Goal: Check status: Check status

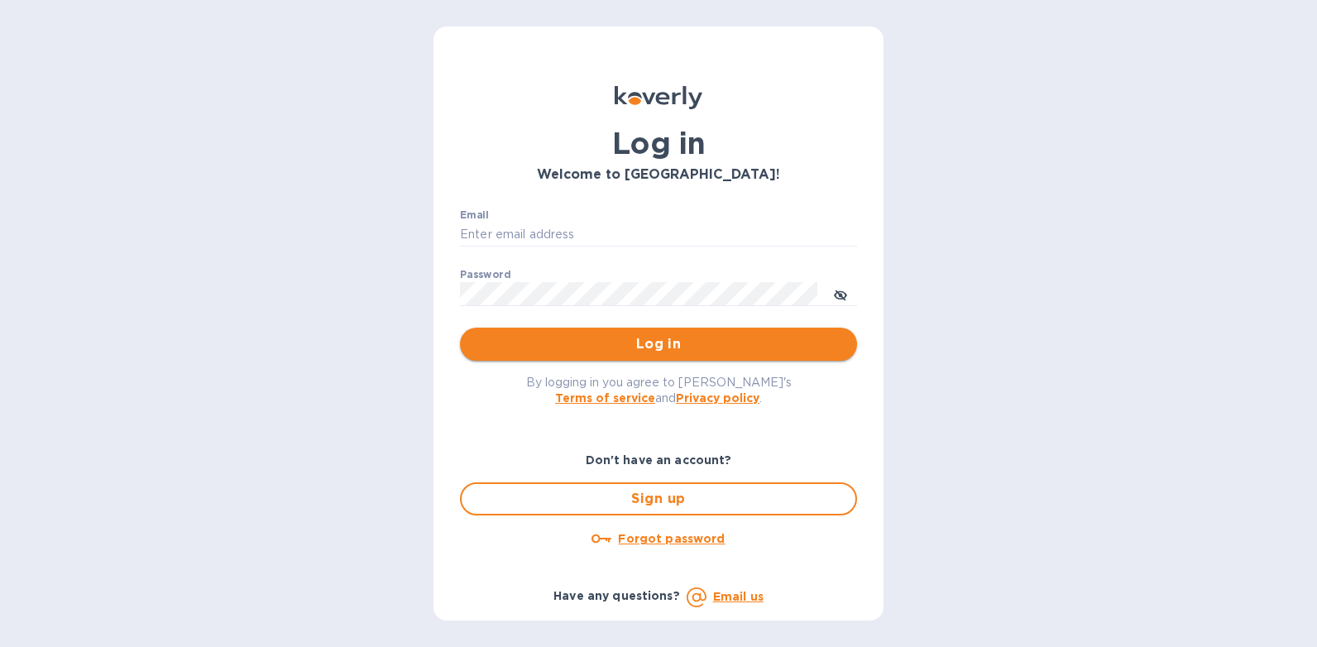
type input "[PERSON_NAME][EMAIL_ADDRESS][DOMAIN_NAME]"
click at [659, 345] on span "Log in" at bounding box center [658, 344] width 371 height 20
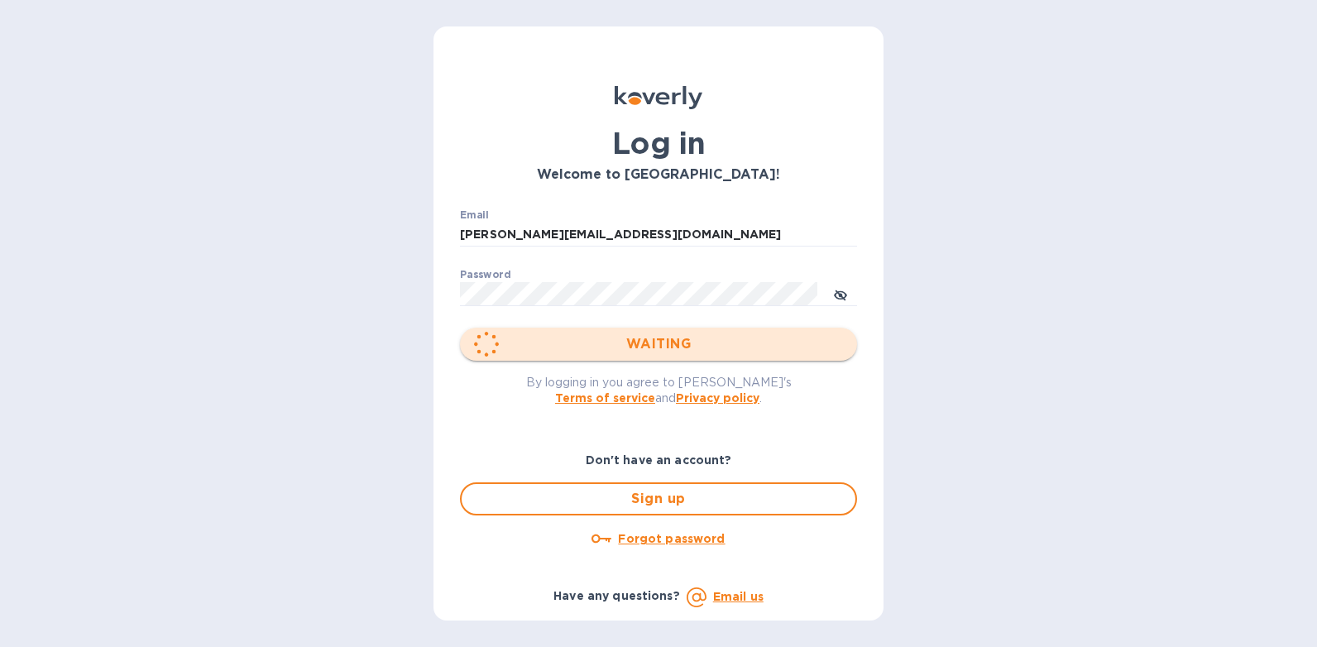
click at [659, 345] on div "WAITING" at bounding box center [658, 344] width 397 height 33
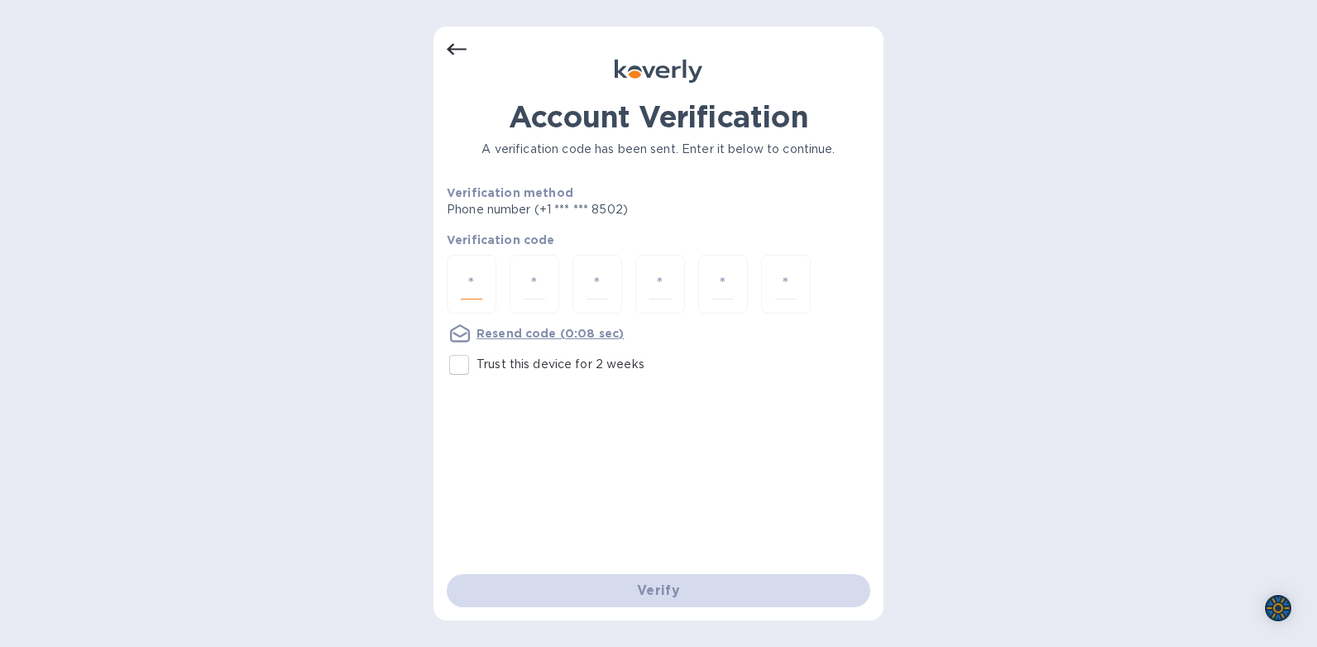
click at [465, 278] on input "number" at bounding box center [472, 284] width 22 height 31
type input "6"
type input "4"
type input "5"
type input "3"
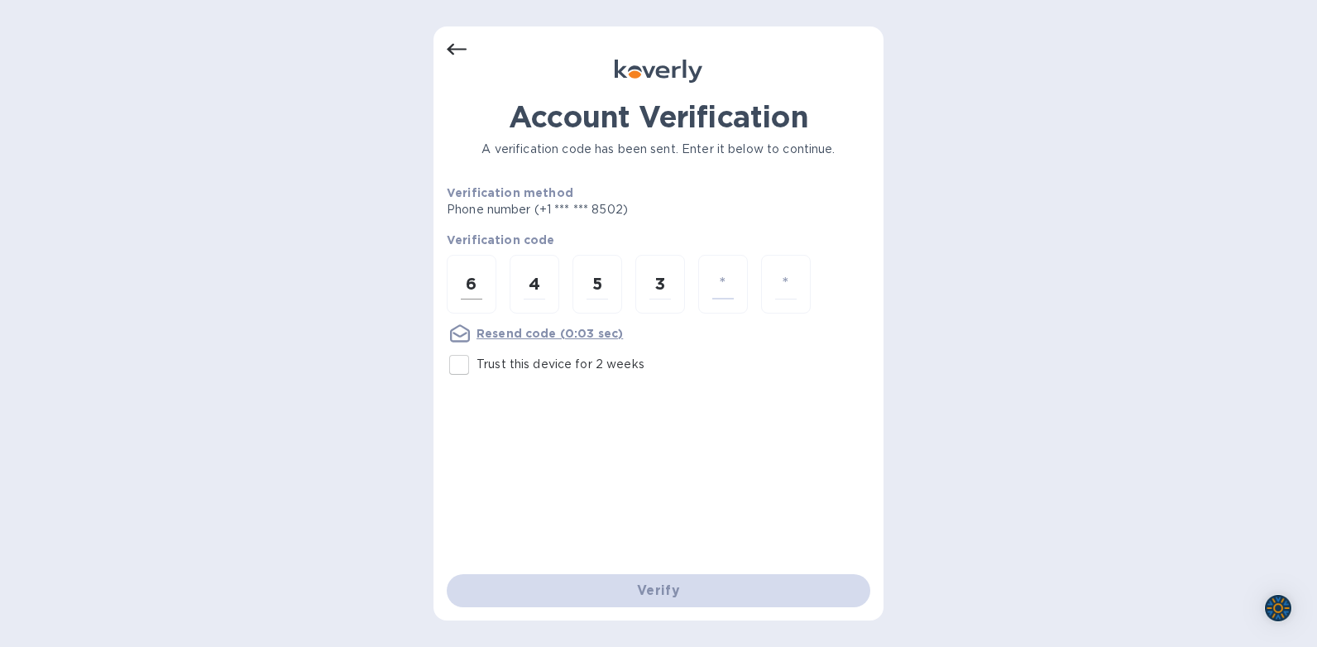
type input "3"
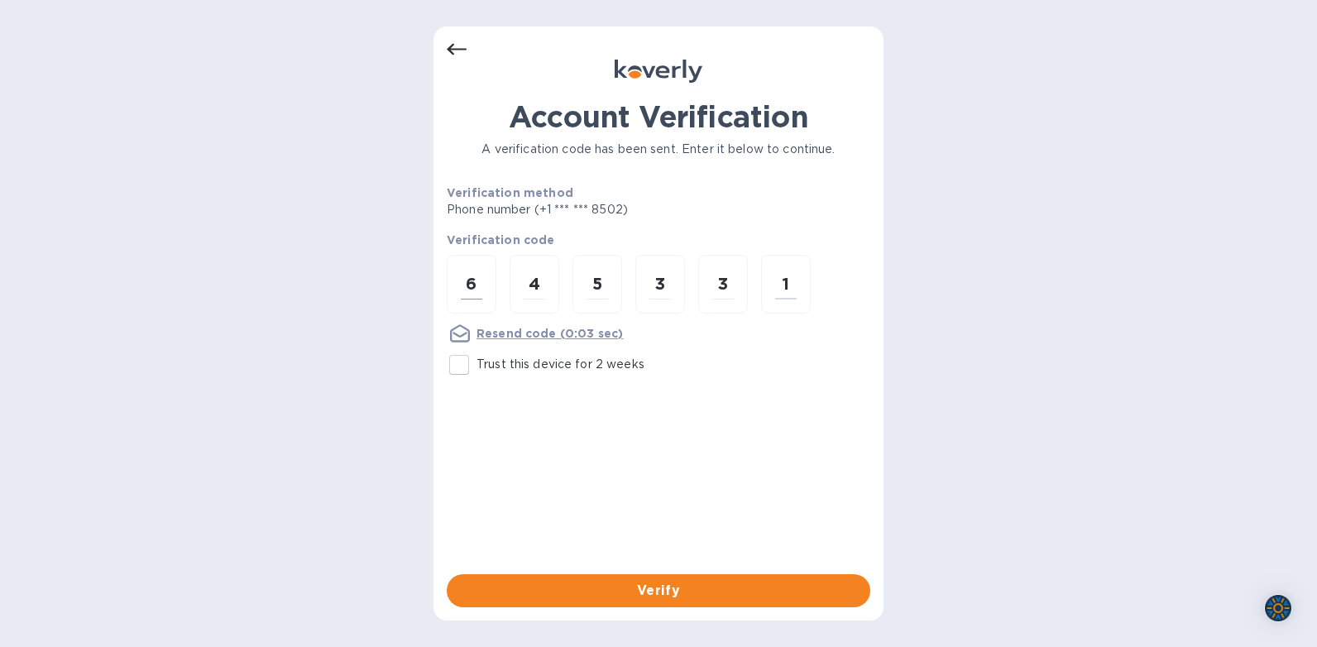
type input "1"
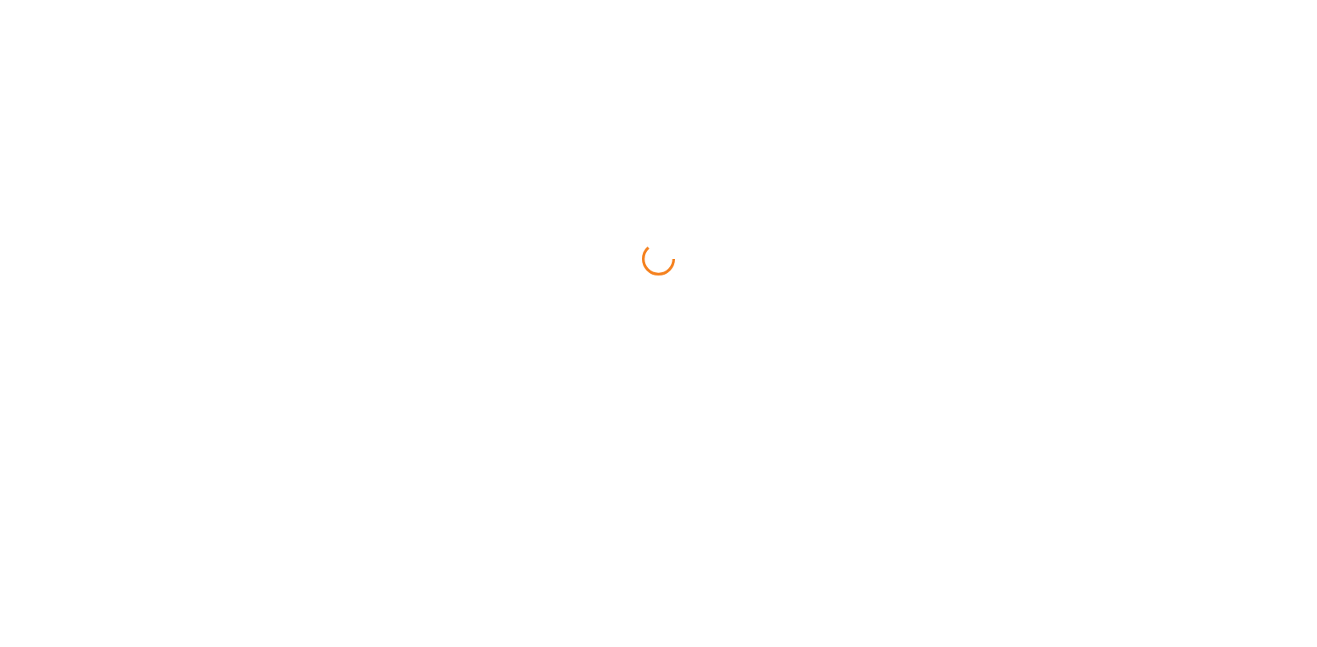
click at [475, 0] on html at bounding box center [658, 0] width 1317 height 0
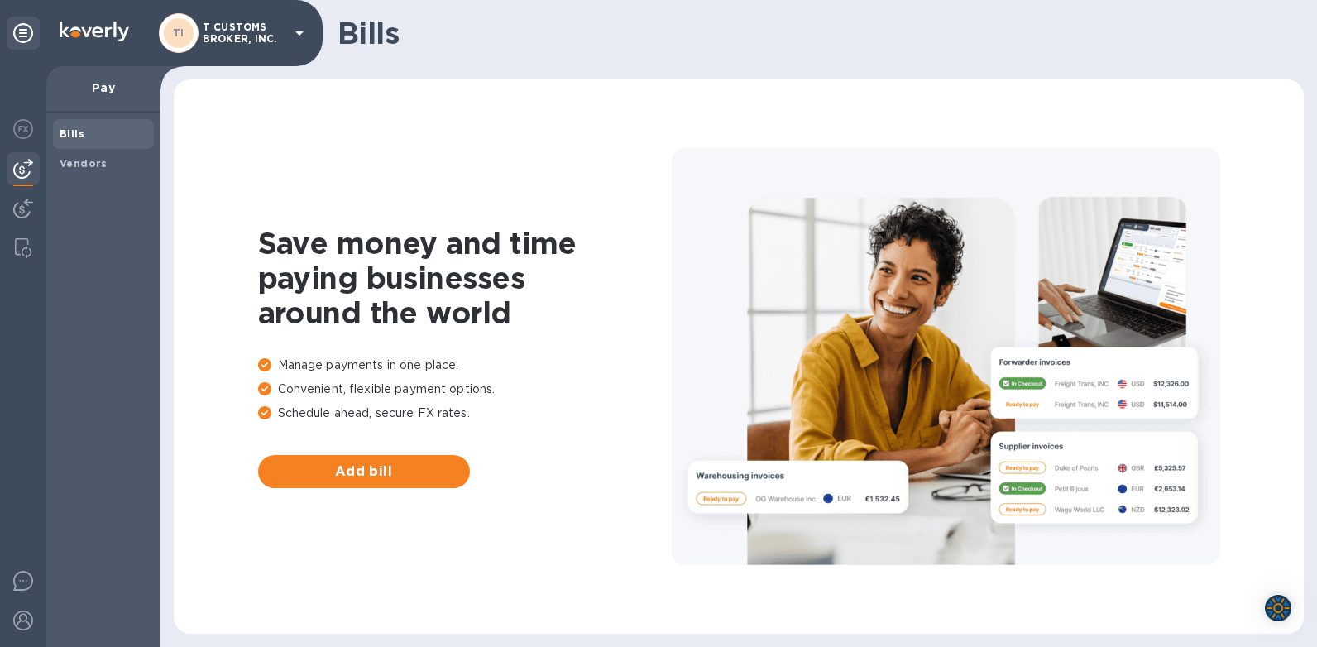
click at [21, 168] on img at bounding box center [23, 169] width 20 height 20
click at [27, 205] on img at bounding box center [23, 209] width 20 height 20
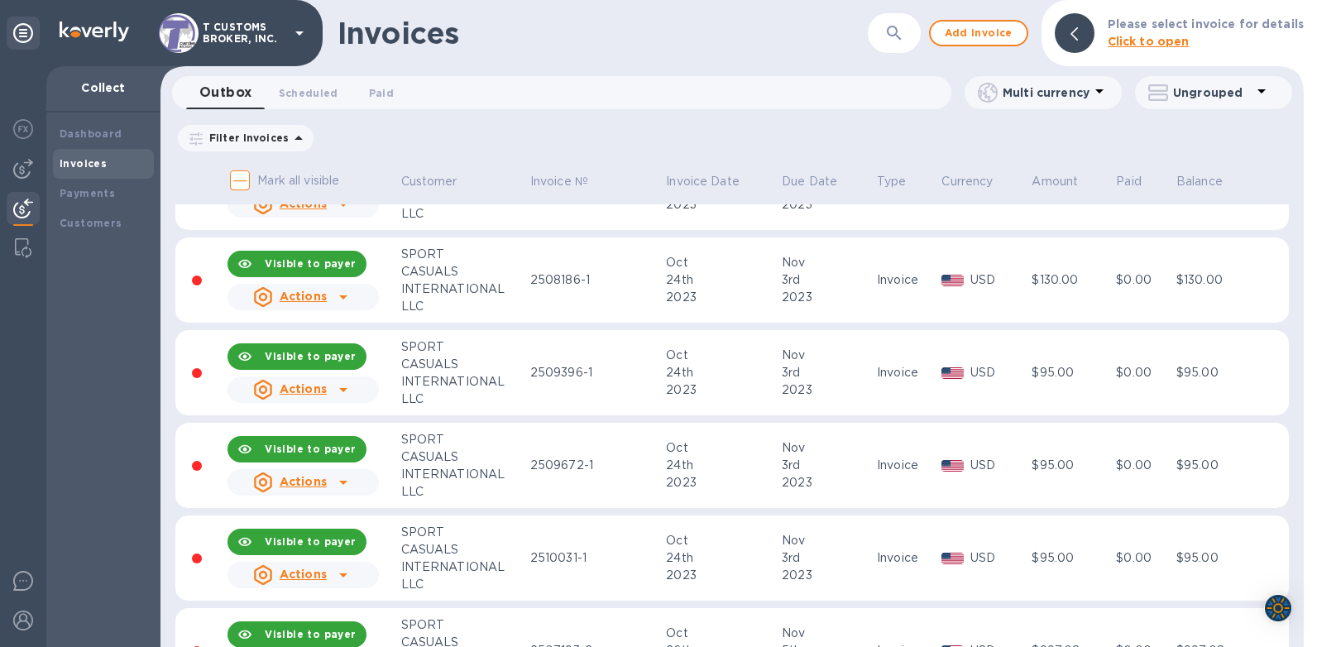
scroll to position [2565, 0]
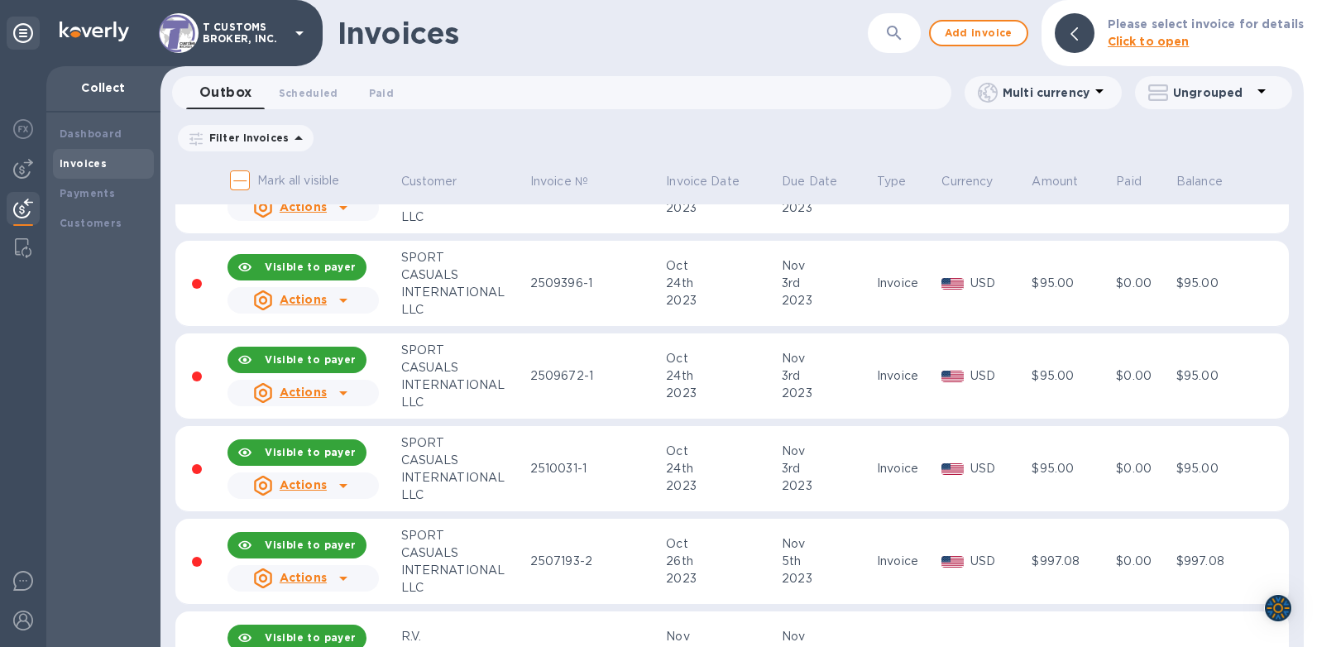
click at [892, 36] on icon "button" at bounding box center [895, 33] width 20 height 20
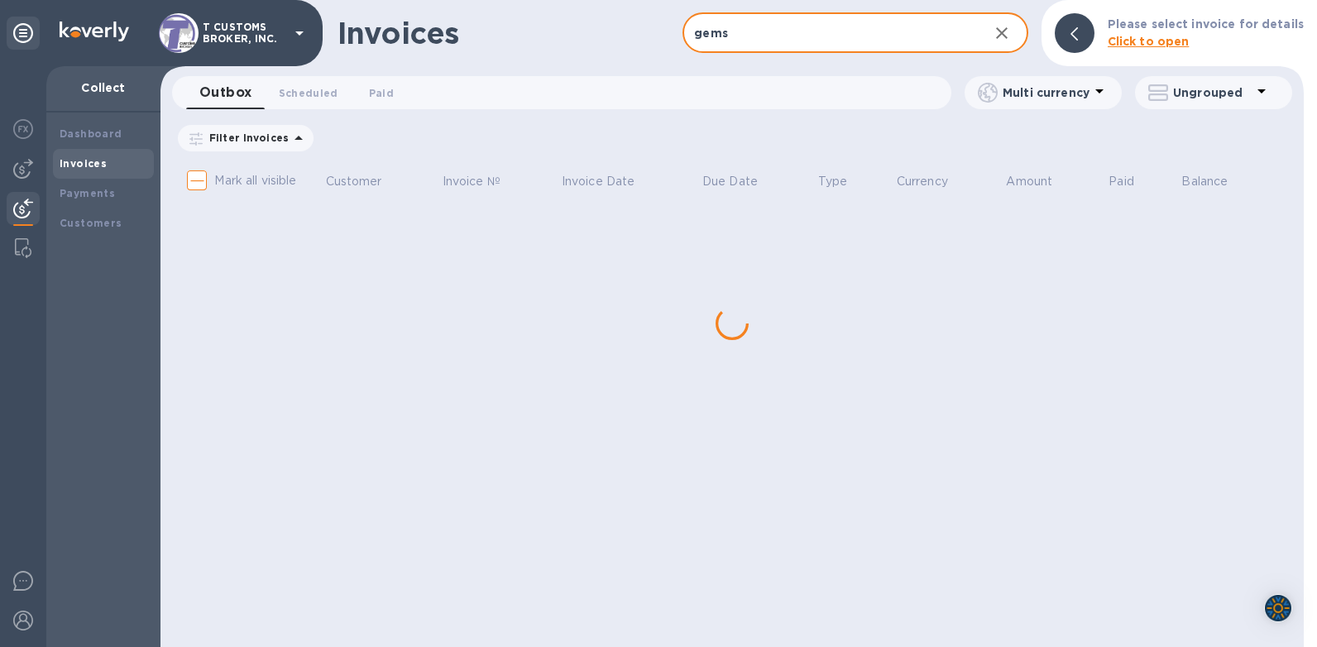
type input "gems s"
checkbox input "true"
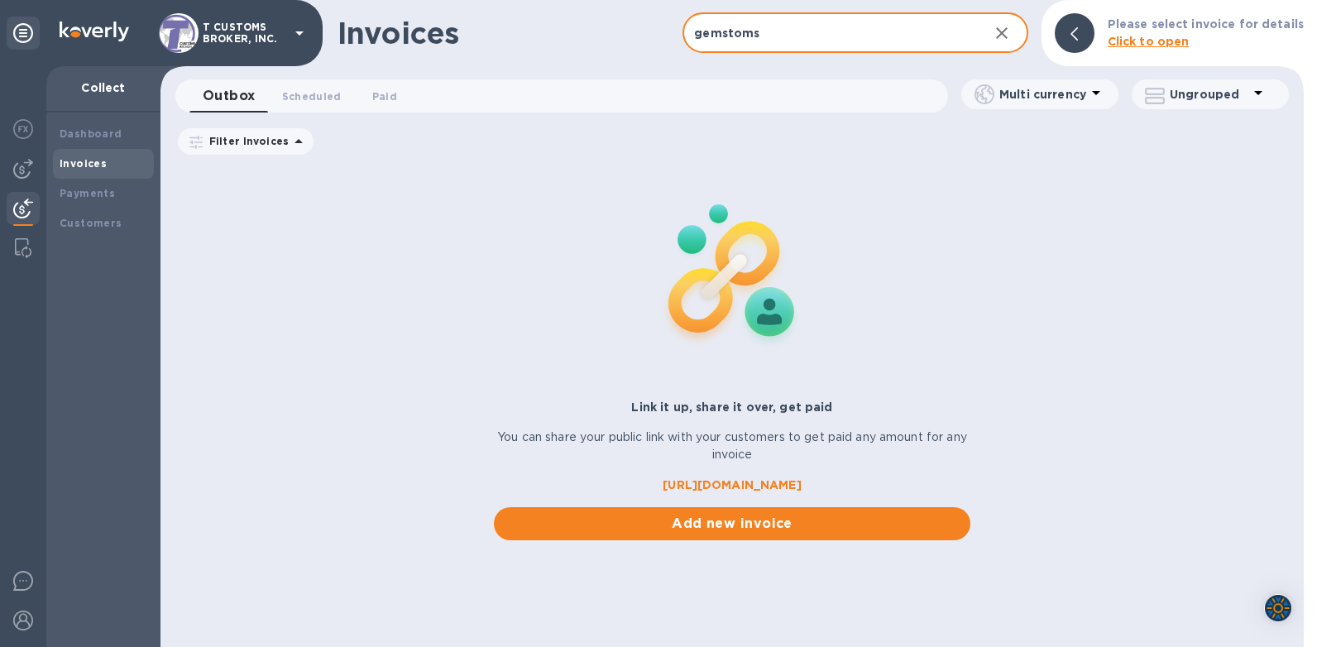
type input "gemstoms"
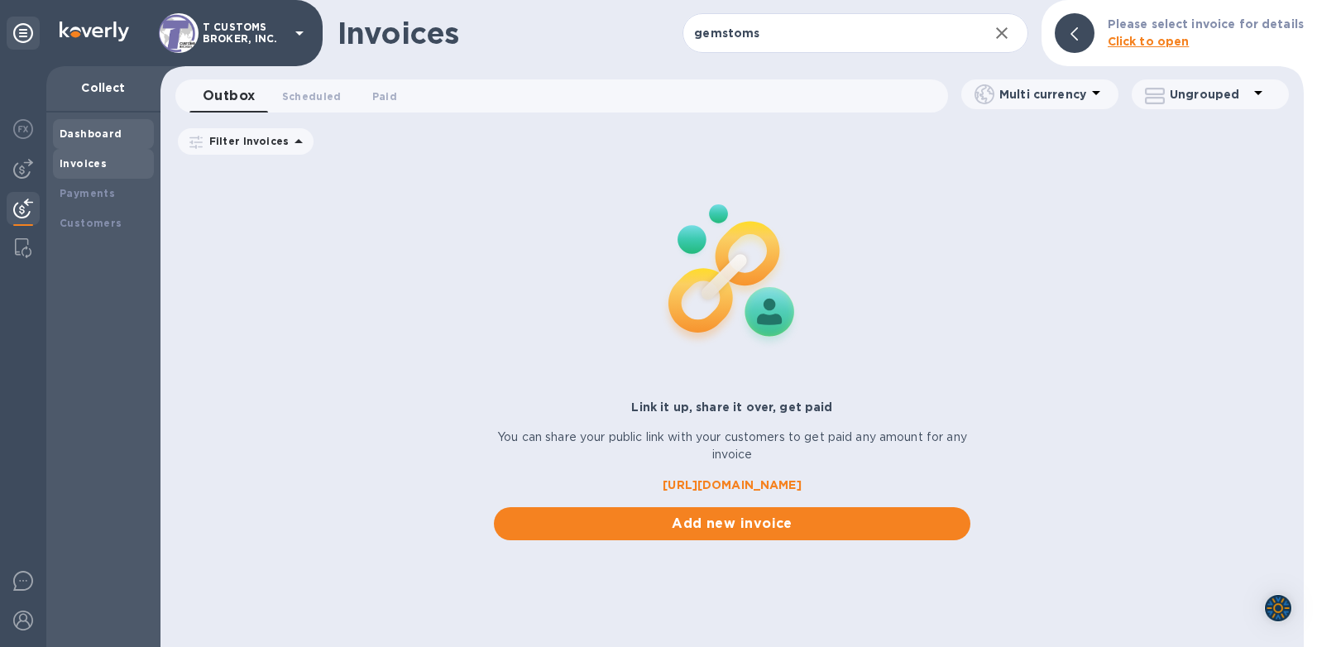
click at [89, 134] on b "Dashboard" at bounding box center [91, 133] width 63 height 12
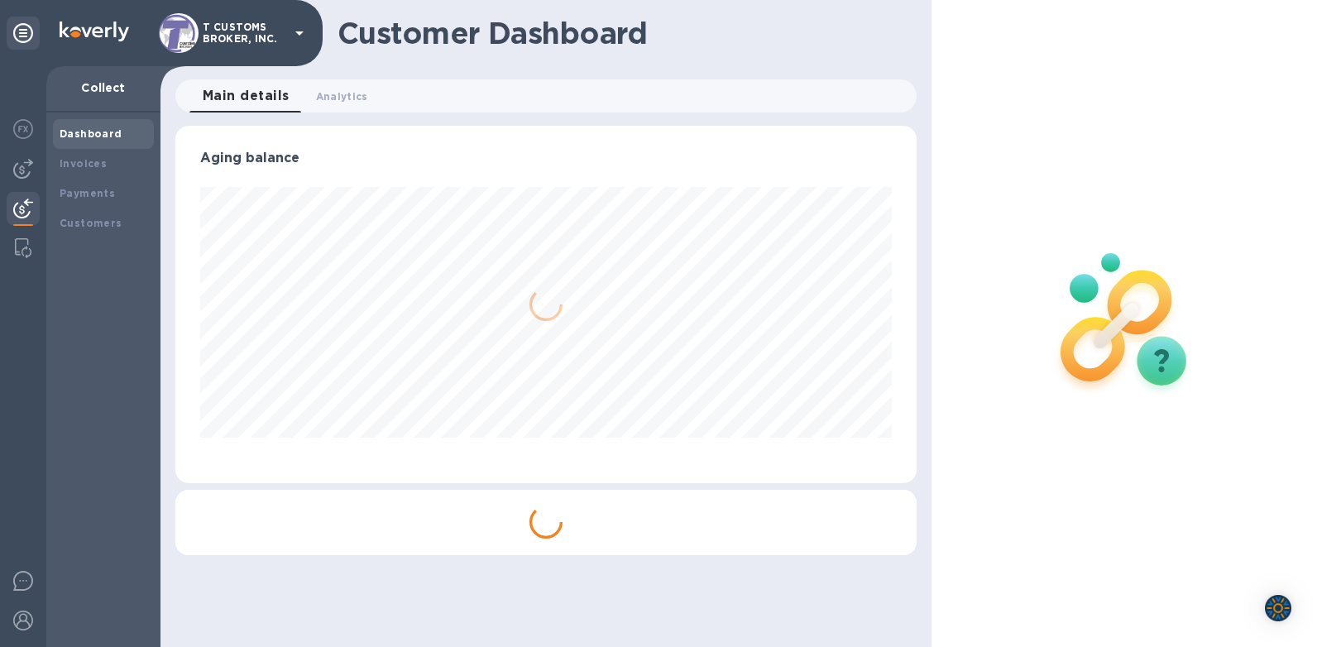
scroll to position [357, 741]
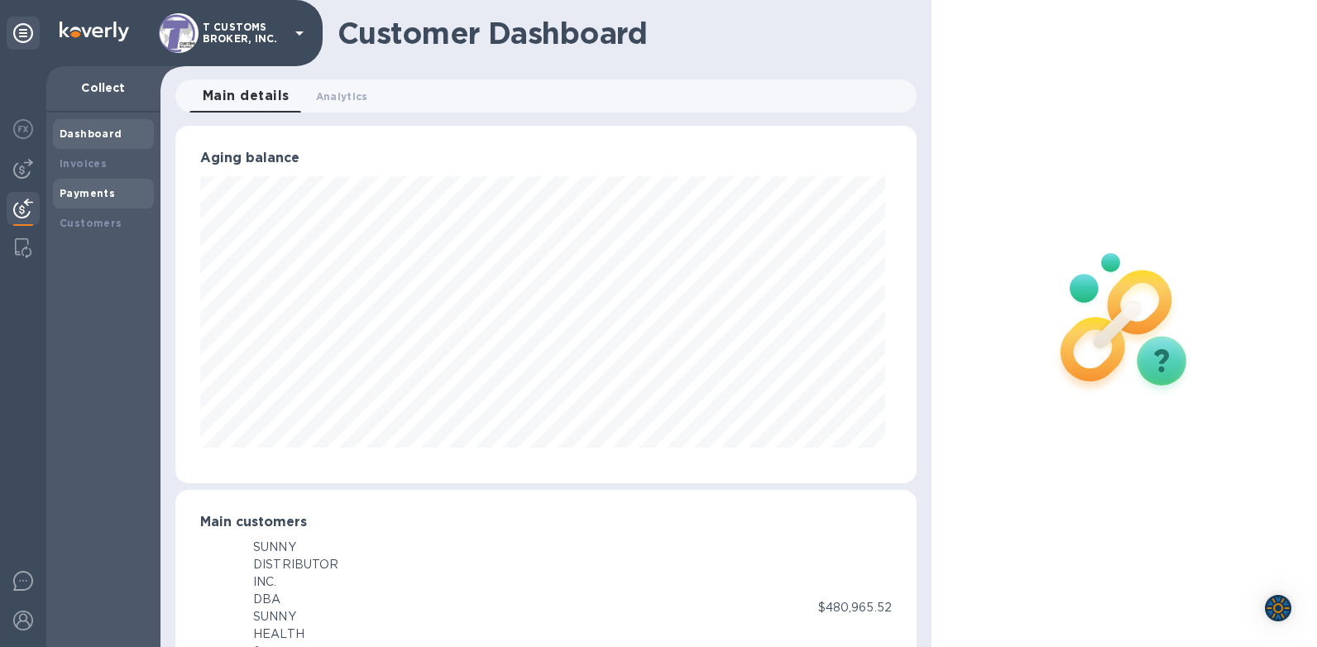
click at [74, 199] on b "Payments" at bounding box center [87, 193] width 55 height 12
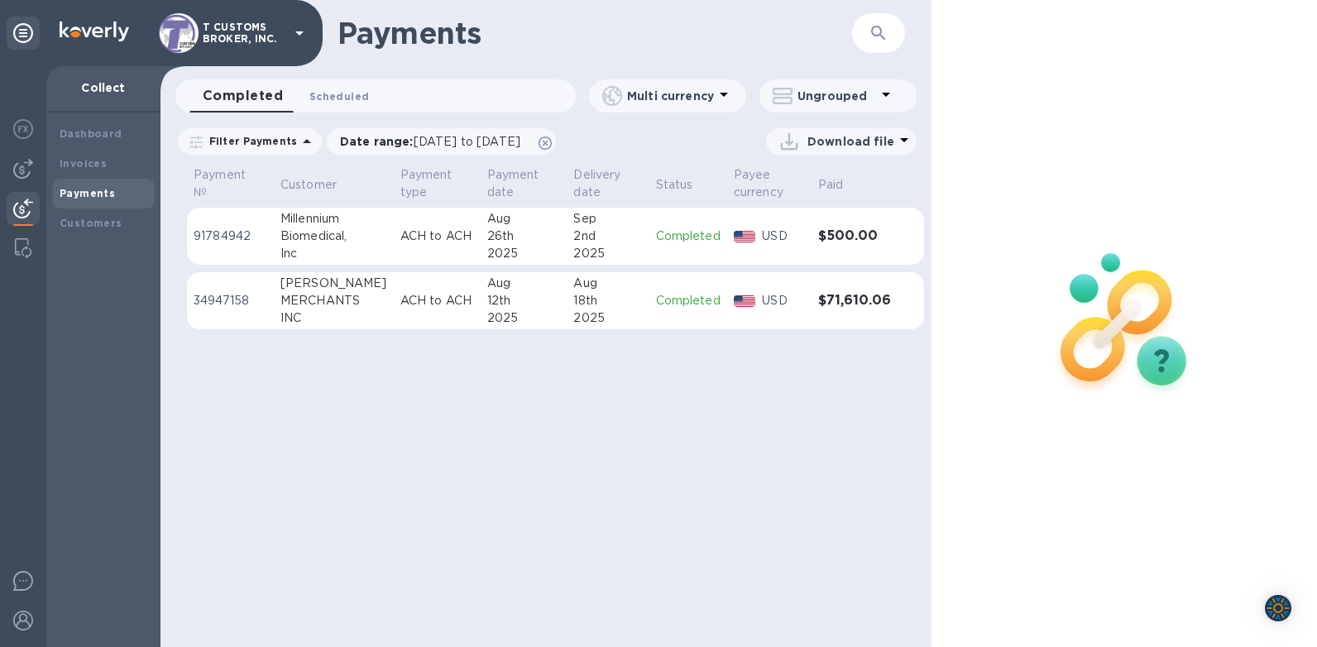
click at [357, 101] on span "Scheduled 0" at bounding box center [339, 96] width 60 height 17
